Goal: Information Seeking & Learning: Learn about a topic

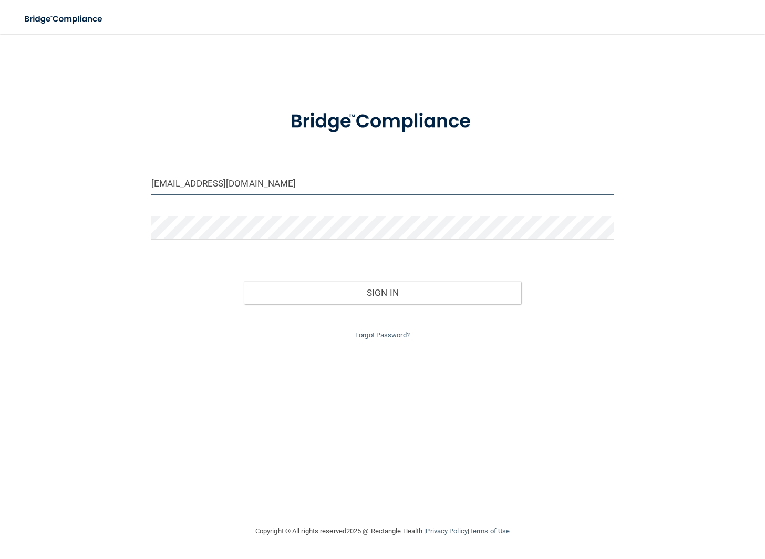
drag, startPoint x: 206, startPoint y: 182, endPoint x: 169, endPoint y: 184, distance: 37.4
click at [139, 186] on div "nicaurytorres0994@hotmail.com Invalid email/password. You don't have permission…" at bounding box center [382, 279] width 723 height 470
drag, startPoint x: 224, startPoint y: 183, endPoint x: 91, endPoint y: 189, distance: 132.5
click at [91, 189] on div "nicaurytorres0994@hotmail.com Invalid email/password. You don't have permission…" at bounding box center [382, 279] width 723 height 470
drag, startPoint x: 222, startPoint y: 184, endPoint x: 148, endPoint y: 182, distance: 74.6
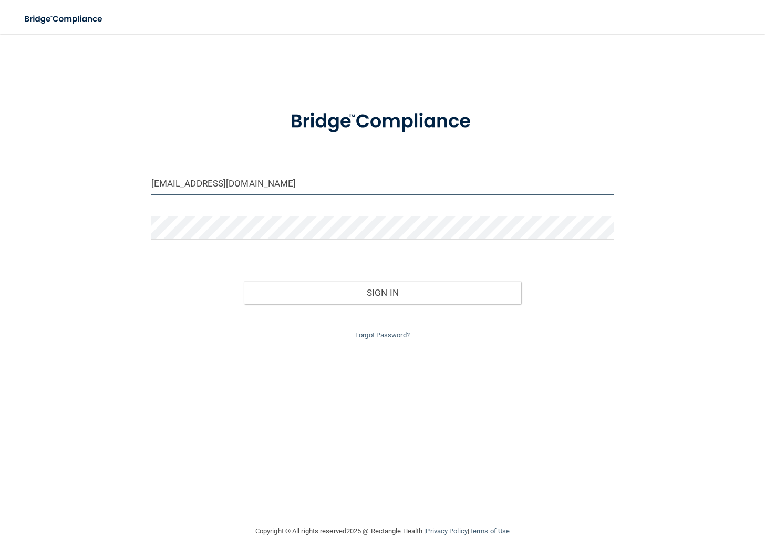
click at [148, 182] on div "nicaurytorres0994@hotmail.com" at bounding box center [382, 188] width 479 height 32
type input "[EMAIL_ADDRESS][DOMAIN_NAME]"
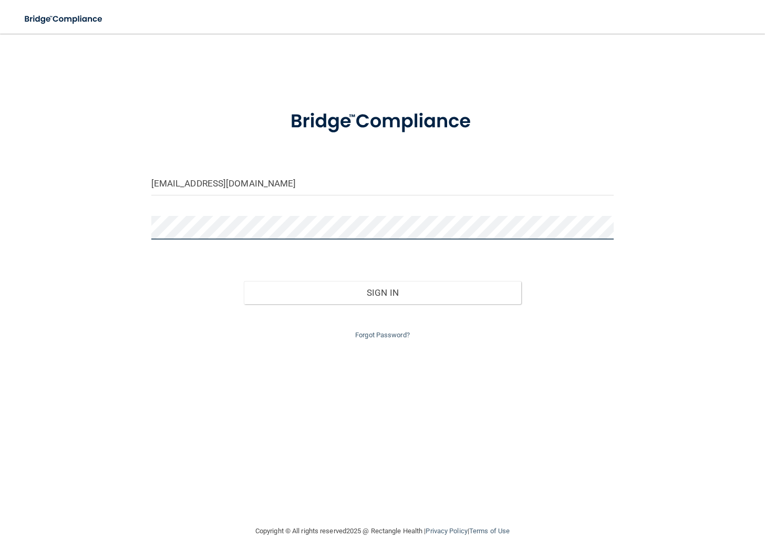
click at [134, 231] on div "tanishadouglas01@hotmail.com Invalid email/password. You don't have permission …" at bounding box center [382, 279] width 723 height 470
click at [244, 281] on button "Sign In" at bounding box center [382, 292] width 277 height 23
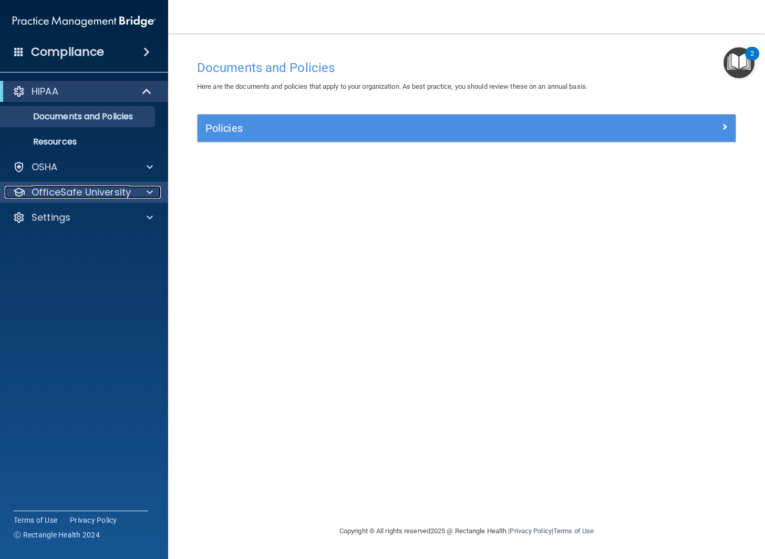
click at [148, 196] on span at bounding box center [150, 192] width 6 height 13
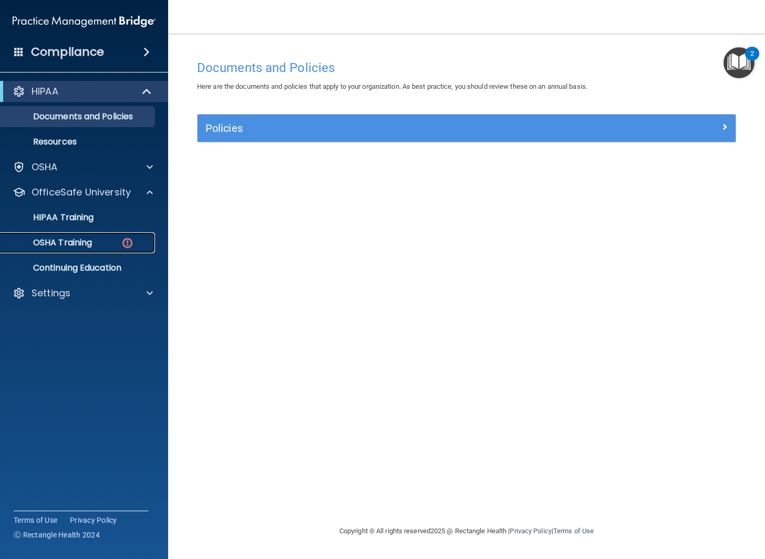
click at [130, 236] on img at bounding box center [127, 242] width 13 height 13
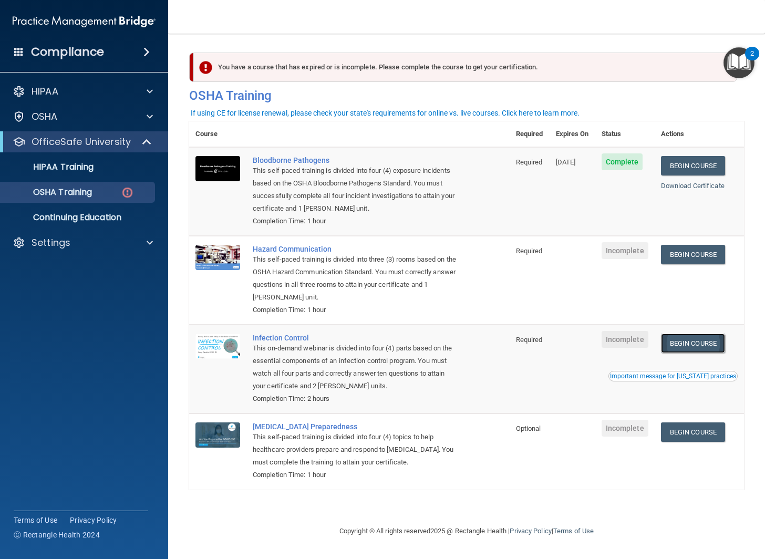
click at [692, 346] on link "Begin Course" at bounding box center [693, 343] width 64 height 19
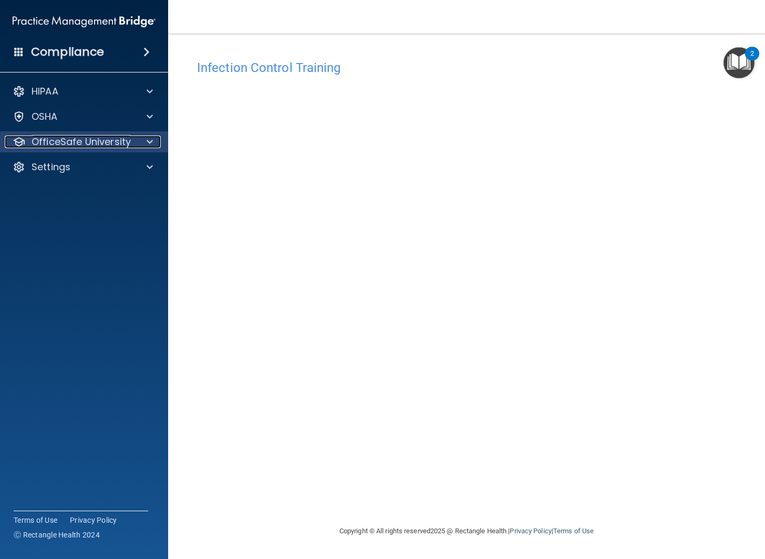
click at [142, 142] on div at bounding box center [148, 142] width 26 height 13
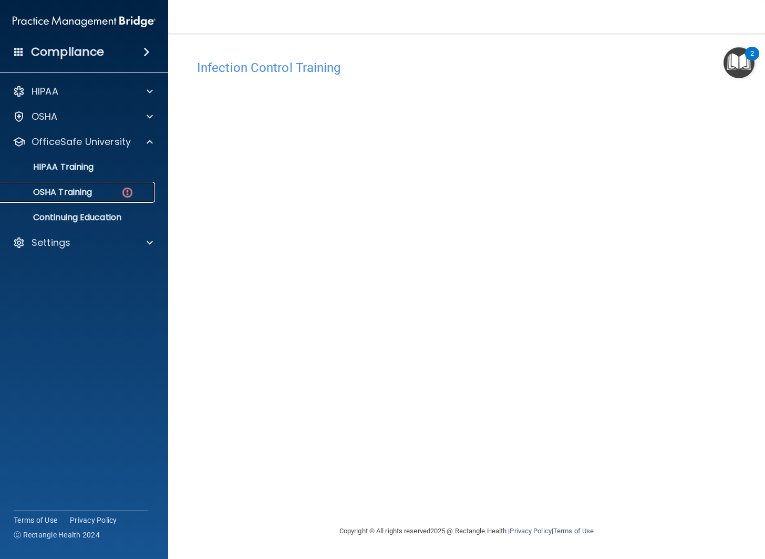
click at [108, 197] on div "OSHA Training" at bounding box center [78, 192] width 143 height 11
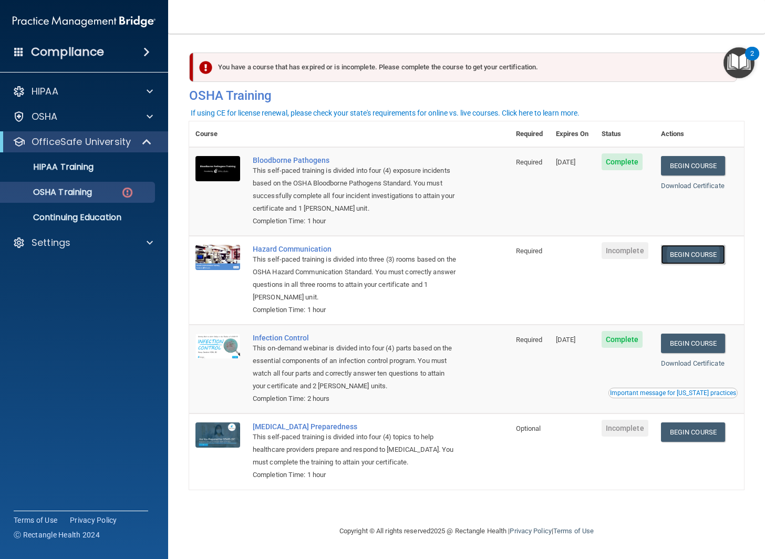
click at [681, 255] on link "Begin Course" at bounding box center [693, 254] width 64 height 19
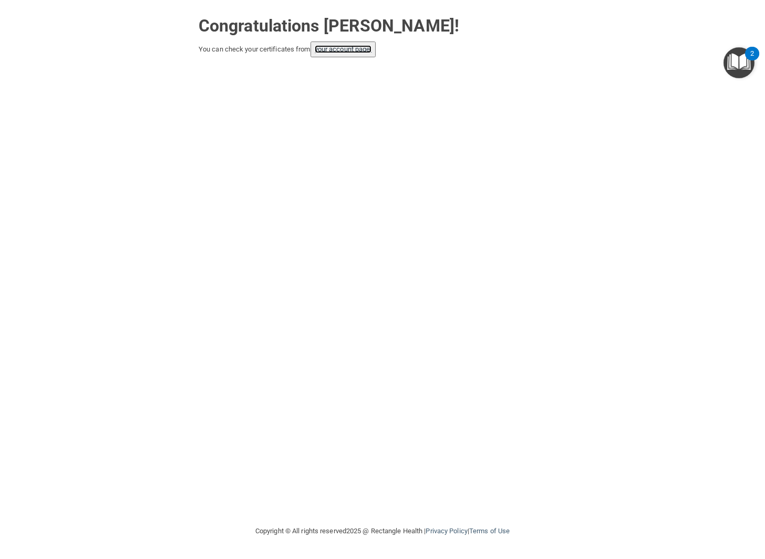
click at [348, 49] on link "your account page!" at bounding box center [343, 49] width 57 height 8
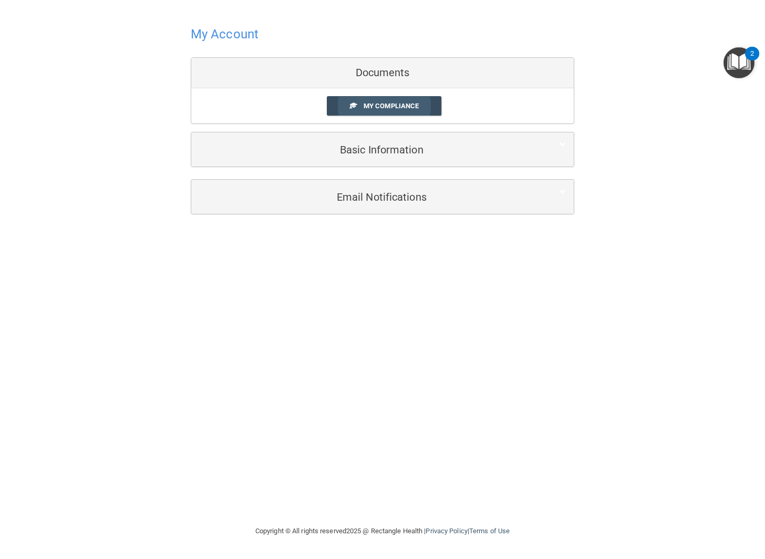
click at [393, 108] on span "My Compliance" at bounding box center [391, 106] width 55 height 8
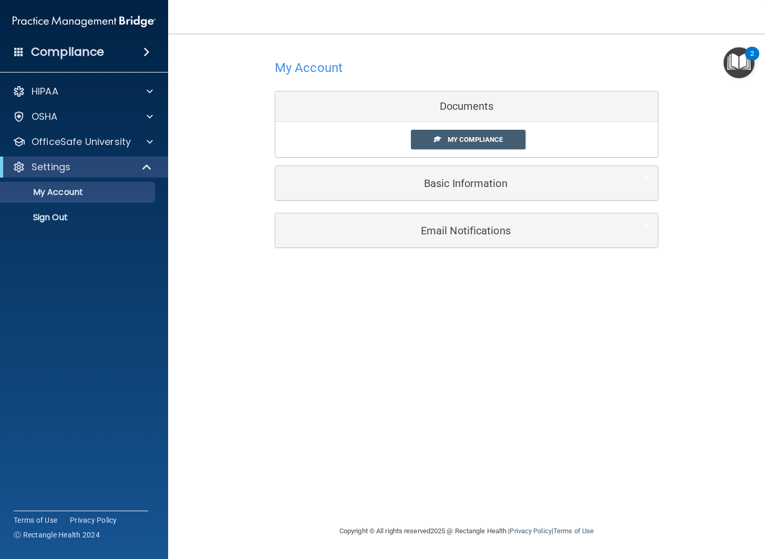
click at [487, 105] on div "Documents" at bounding box center [466, 106] width 382 height 30
click at [469, 142] on span "My Compliance" at bounding box center [475, 140] width 55 height 8
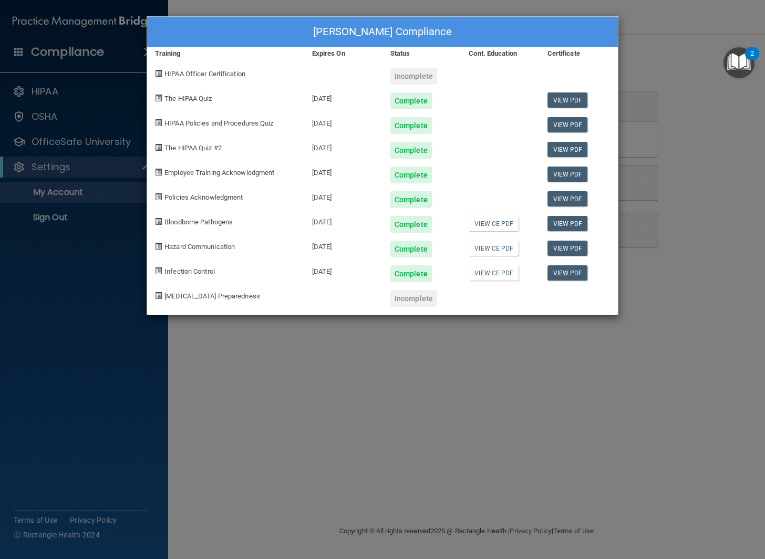
click at [648, 140] on div "[PERSON_NAME] Compliance Training Expires On Status Cont. Education Certificate…" at bounding box center [382, 279] width 765 height 559
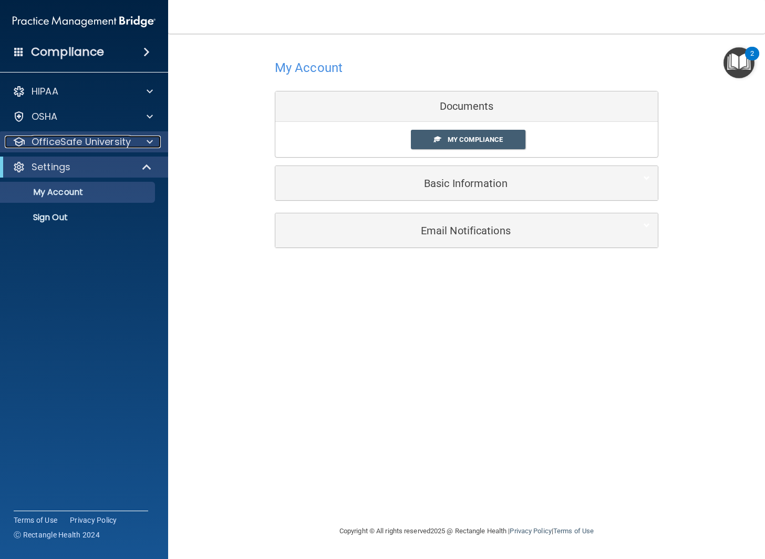
click at [144, 142] on div at bounding box center [148, 142] width 26 height 13
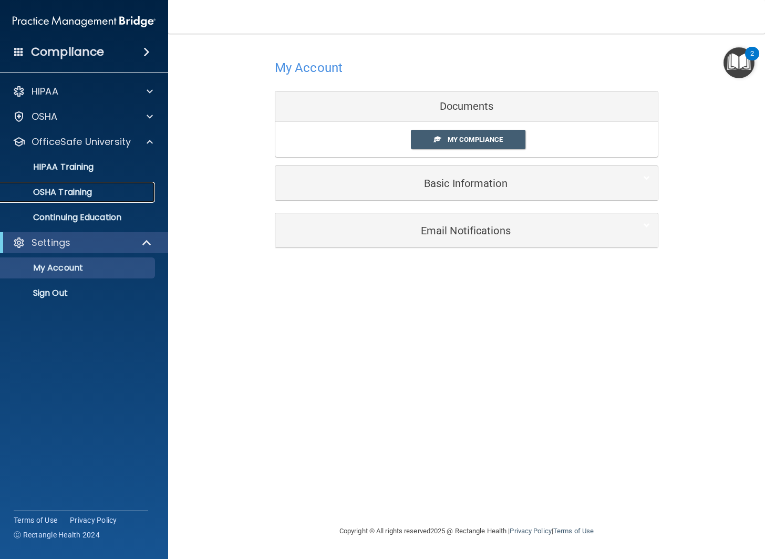
click at [46, 191] on p "OSHA Training" at bounding box center [49, 192] width 85 height 11
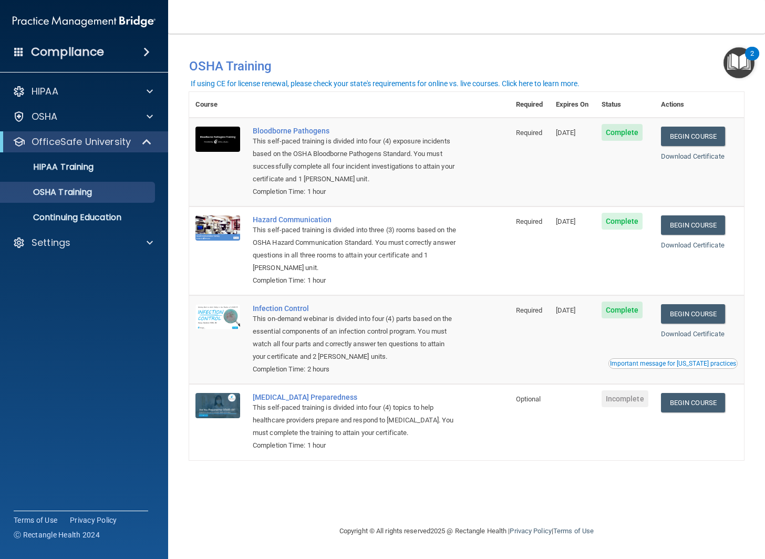
click at [651, 364] on div "Important message for [US_STATE] practices" at bounding box center [673, 363] width 126 height 6
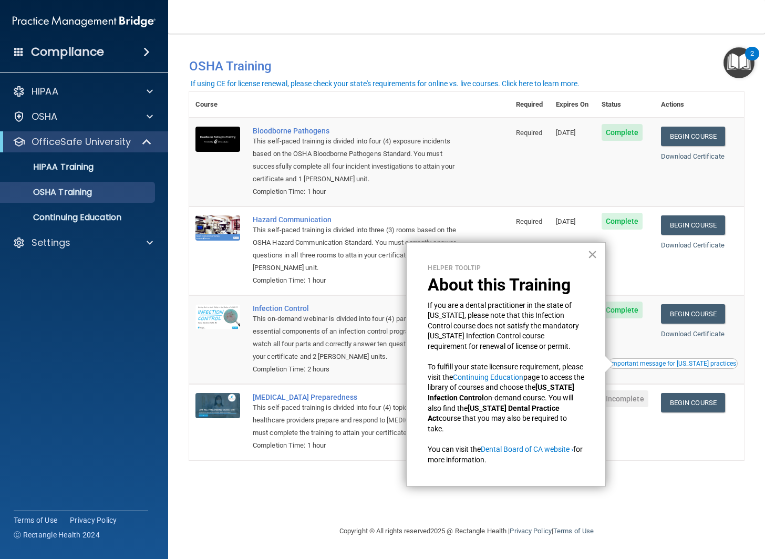
click at [593, 256] on button "×" at bounding box center [592, 254] width 10 height 17
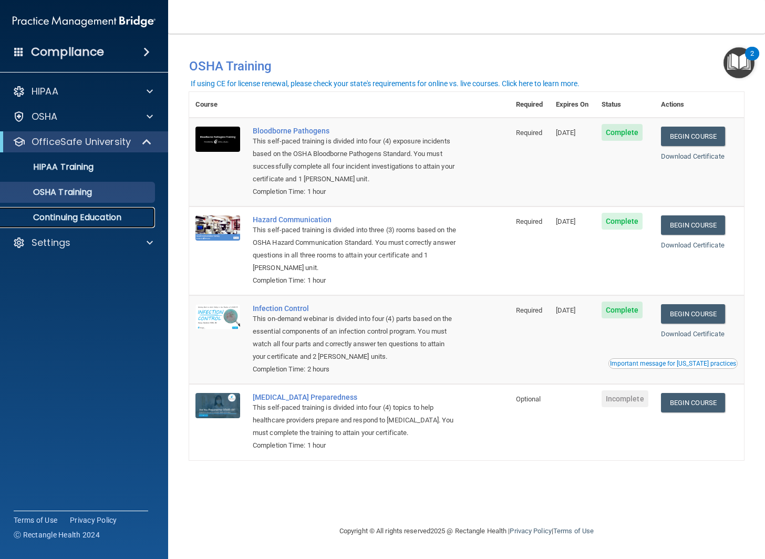
click at [116, 216] on p "Continuing Education" at bounding box center [78, 217] width 143 height 11
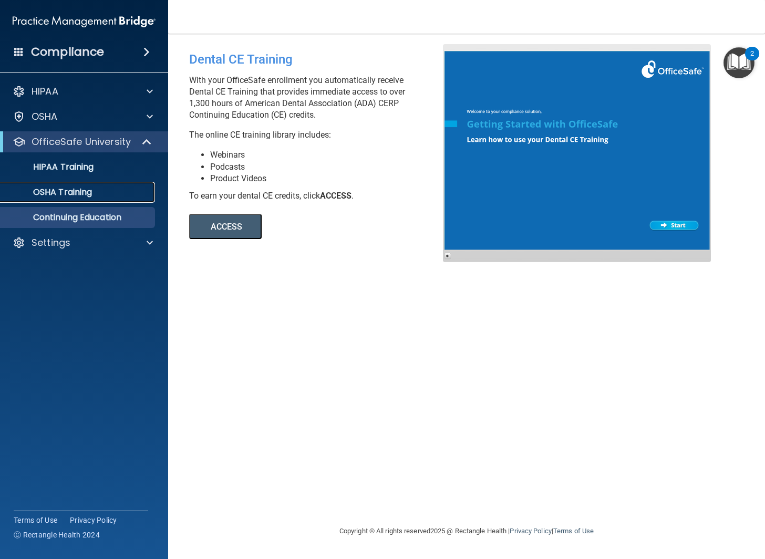
click at [77, 192] on p "OSHA Training" at bounding box center [49, 192] width 85 height 11
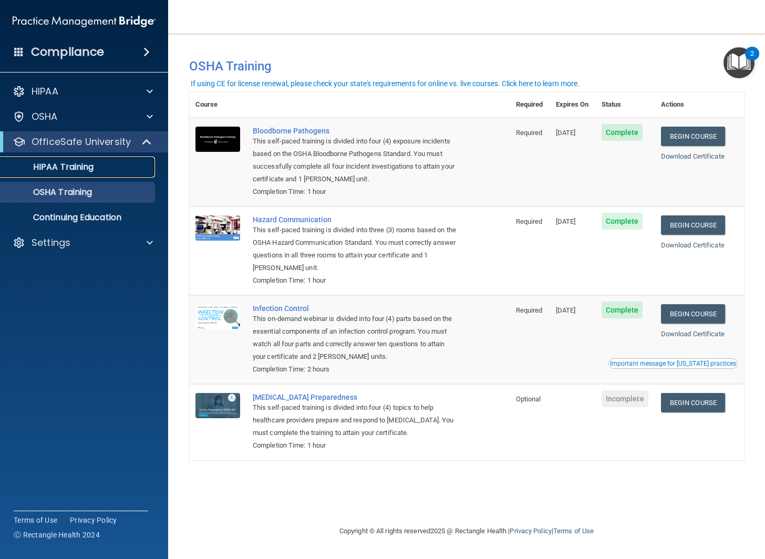
click at [92, 166] on p "HIPAA Training" at bounding box center [50, 167] width 87 height 11
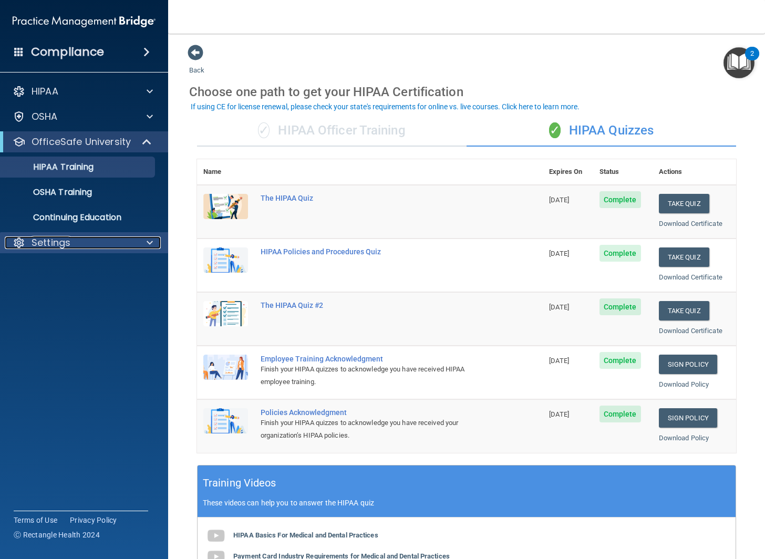
click at [138, 241] on div at bounding box center [148, 242] width 26 height 13
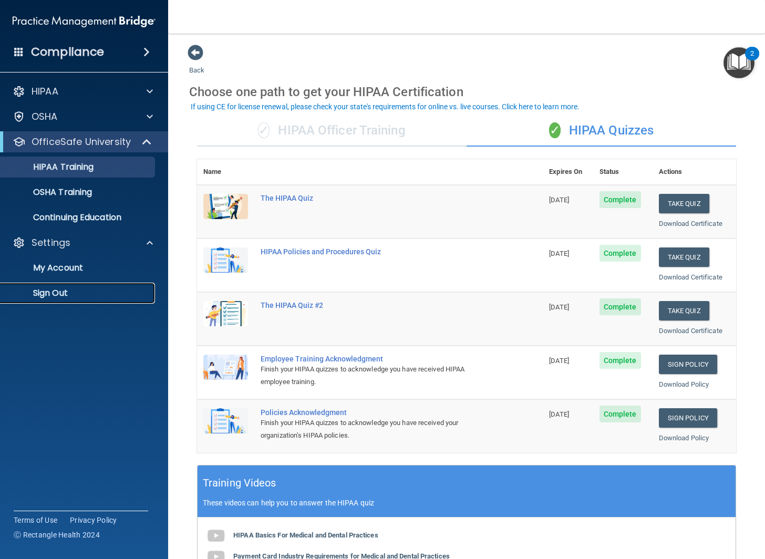
click at [56, 290] on p "Sign Out" at bounding box center [78, 293] width 143 height 11
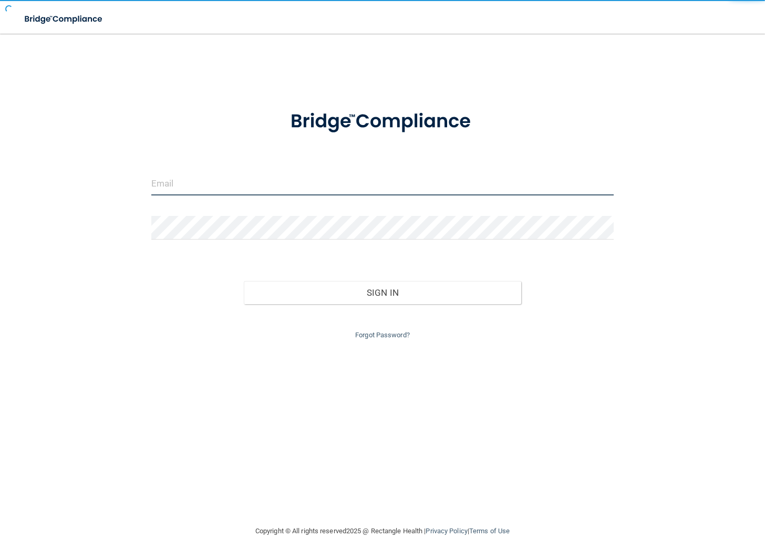
type input "nicaurytorres0994@hotmail.com"
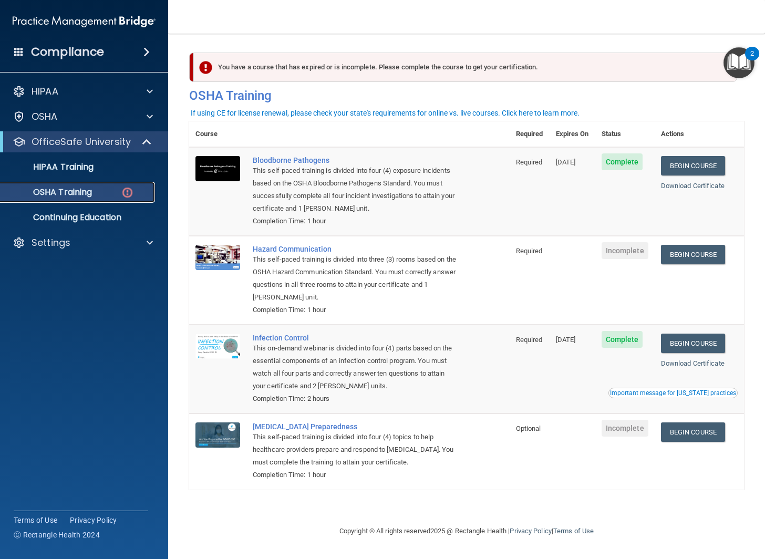
click at [94, 185] on link "OSHA Training" at bounding box center [71, 192] width 165 height 21
click at [88, 189] on p "OSHA Training" at bounding box center [49, 192] width 85 height 11
click at [107, 168] on div "HIPAA Training" at bounding box center [78, 167] width 143 height 11
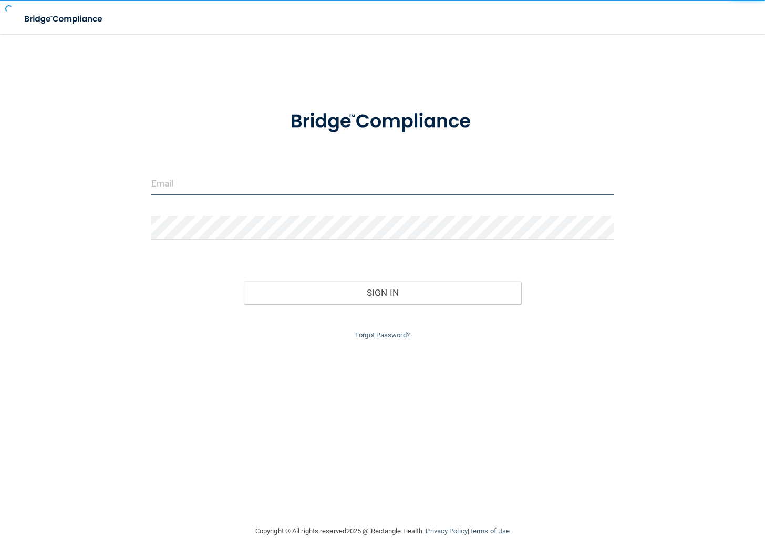
type input "[EMAIL_ADDRESS][DOMAIN_NAME]"
